Goal: Communication & Community: Answer question/provide support

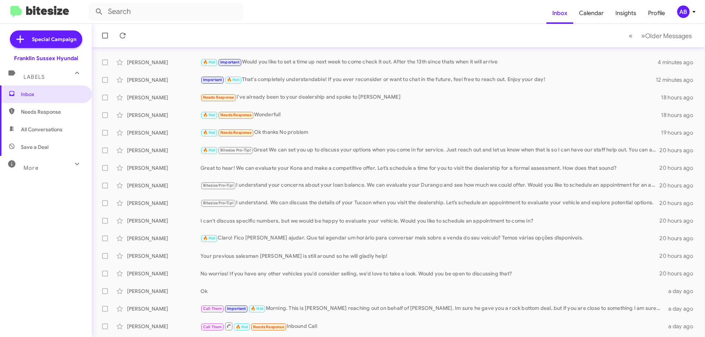
scroll to position [37, 0]
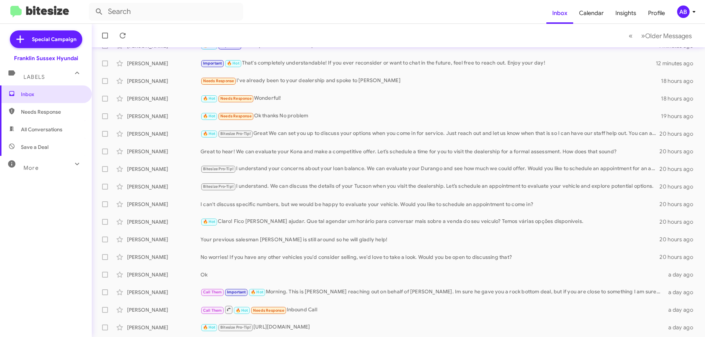
click at [450, 128] on div "Cassandra Westbrook 🔥 Hot Bitesize Pro-Tip! Great We can set you up to discuss …" at bounding box center [398, 134] width 601 height 15
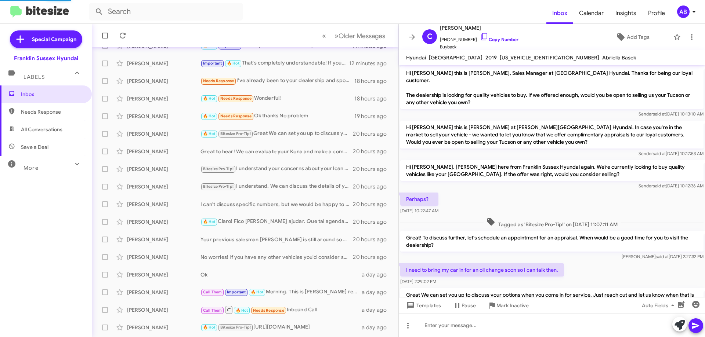
scroll to position [38, 0]
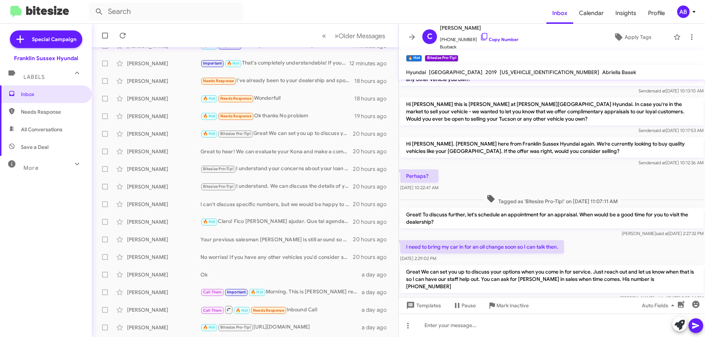
click at [413, 36] on icon at bounding box center [412, 37] width 6 height 6
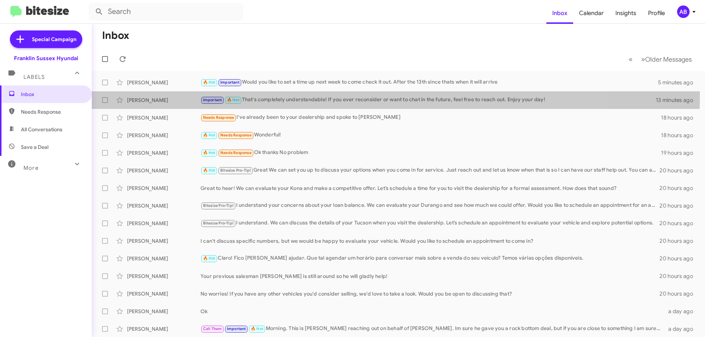
click at [281, 96] on div "Important 🔥 Hot That's completely understandable! If you ever reconsider or wan…" at bounding box center [427, 100] width 455 height 8
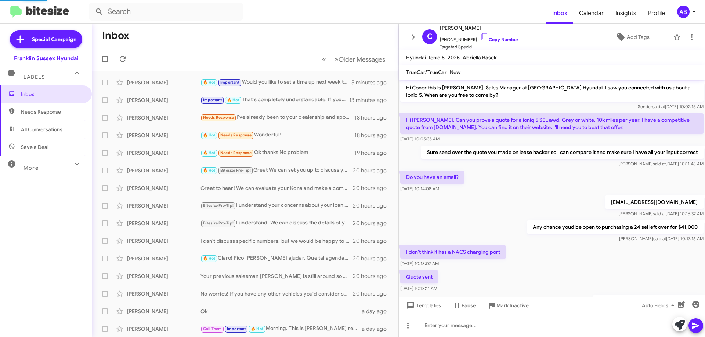
scroll to position [343, 0]
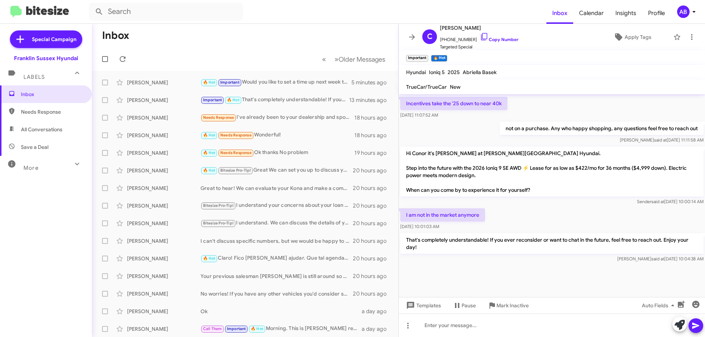
click at [413, 35] on icon at bounding box center [412, 37] width 9 height 9
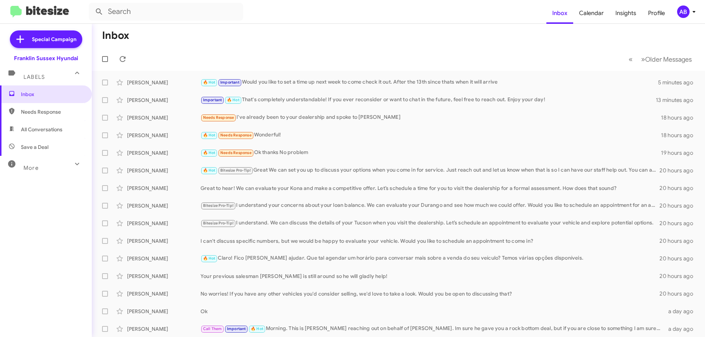
click at [334, 82] on div "🔥 Hot Important Would you like to set a time up next week to come check it out.…" at bounding box center [428, 82] width 457 height 8
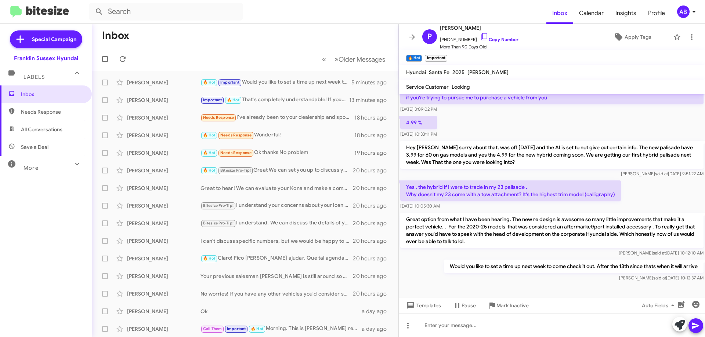
scroll to position [114, 0]
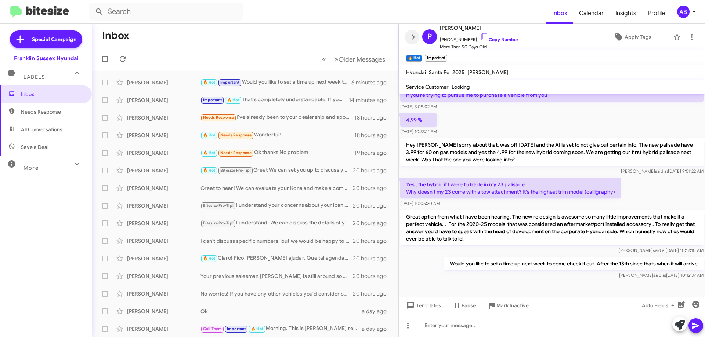
click at [414, 35] on icon at bounding box center [412, 37] width 9 height 9
